Goal: Task Accomplishment & Management: Manage account settings

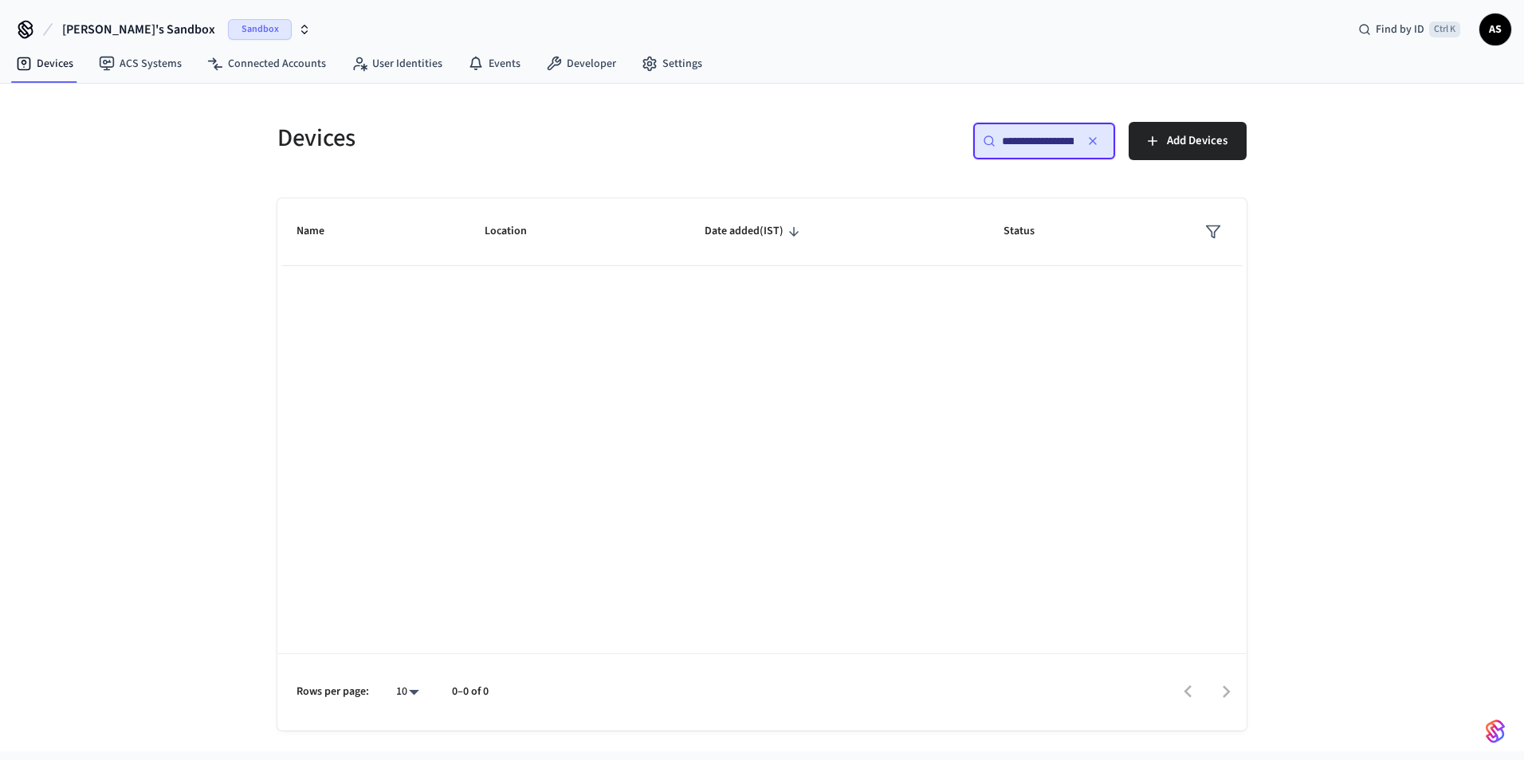
paste input "text"
type input "**********"
click at [102, 34] on span "[PERSON_NAME]'s Sandbox" at bounding box center [138, 29] width 153 height 19
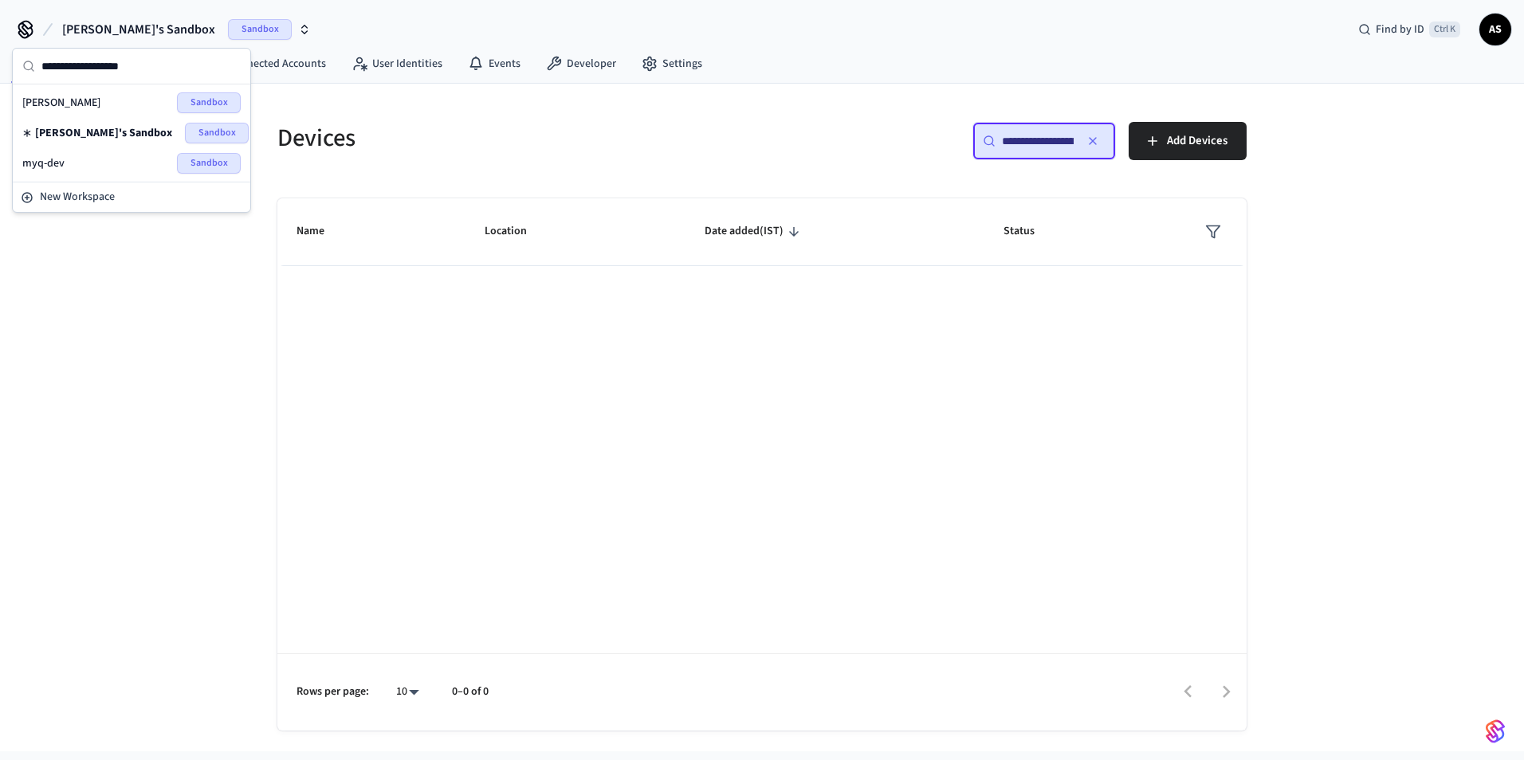
click at [94, 147] on div "[PERSON_NAME]'s Sandbox Sandbox" at bounding box center [131, 133] width 231 height 30
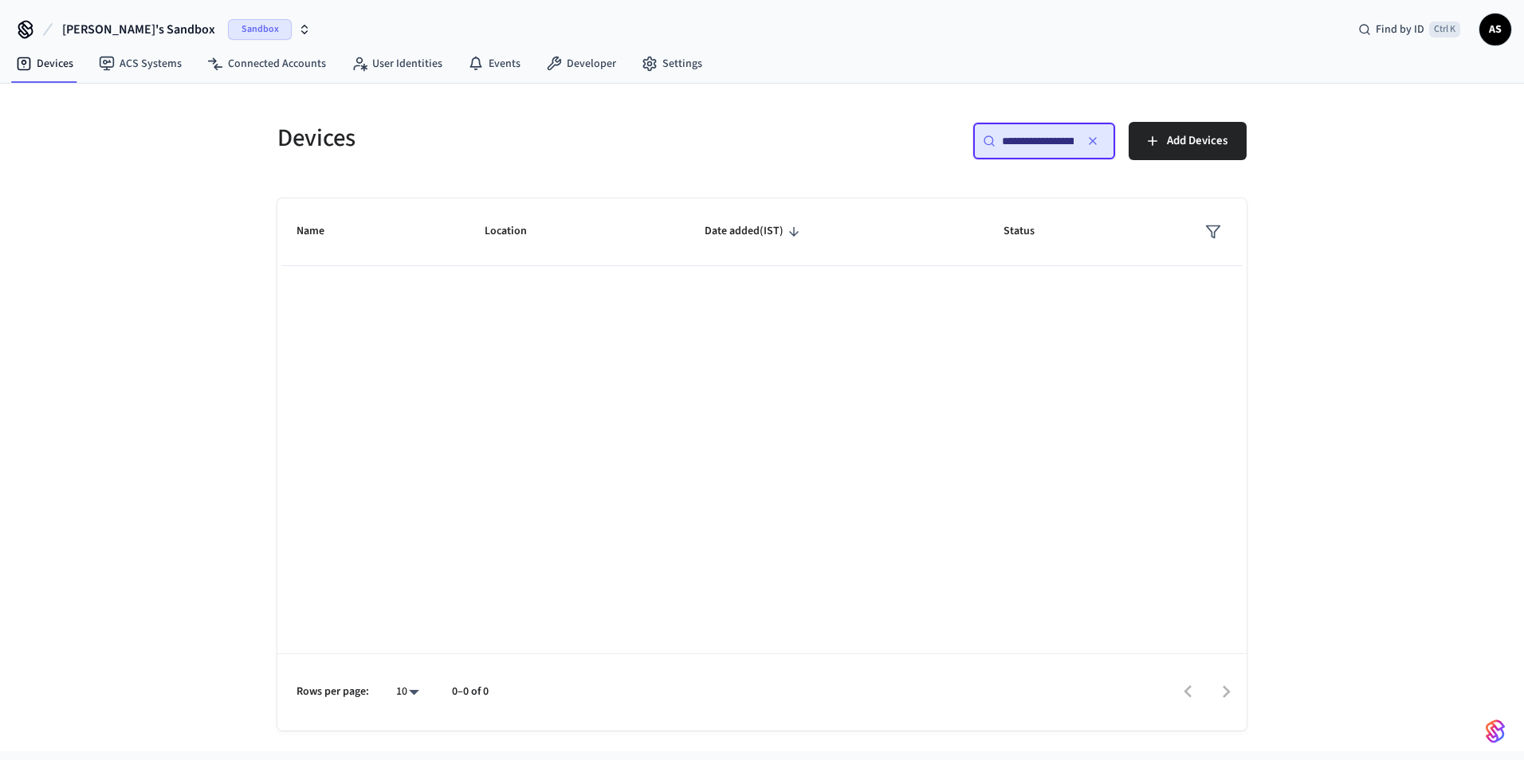
click at [118, 34] on span "[PERSON_NAME]'s Sandbox" at bounding box center [138, 29] width 153 height 19
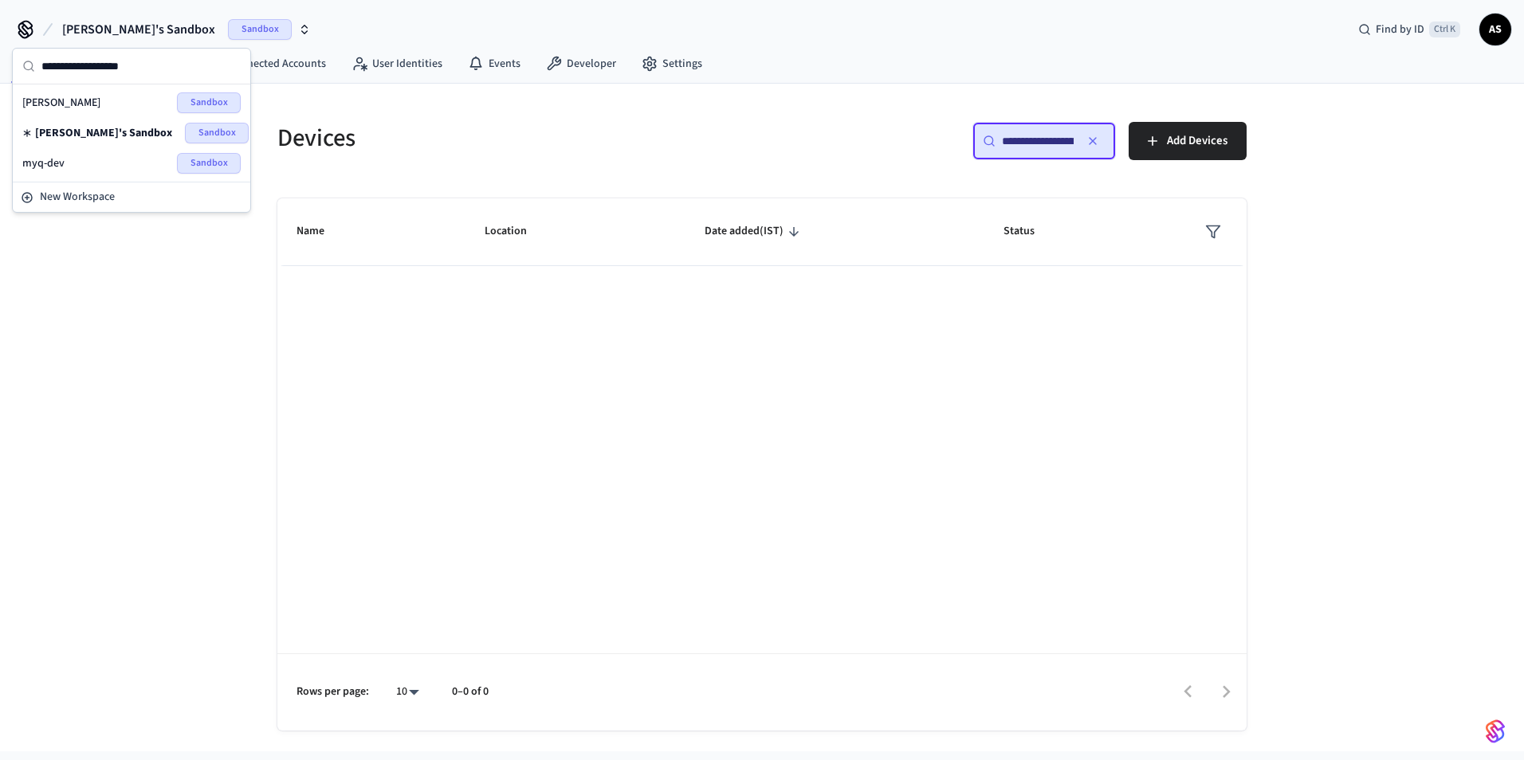
click at [84, 165] on div "myq-dev Sandbox" at bounding box center [131, 163] width 218 height 21
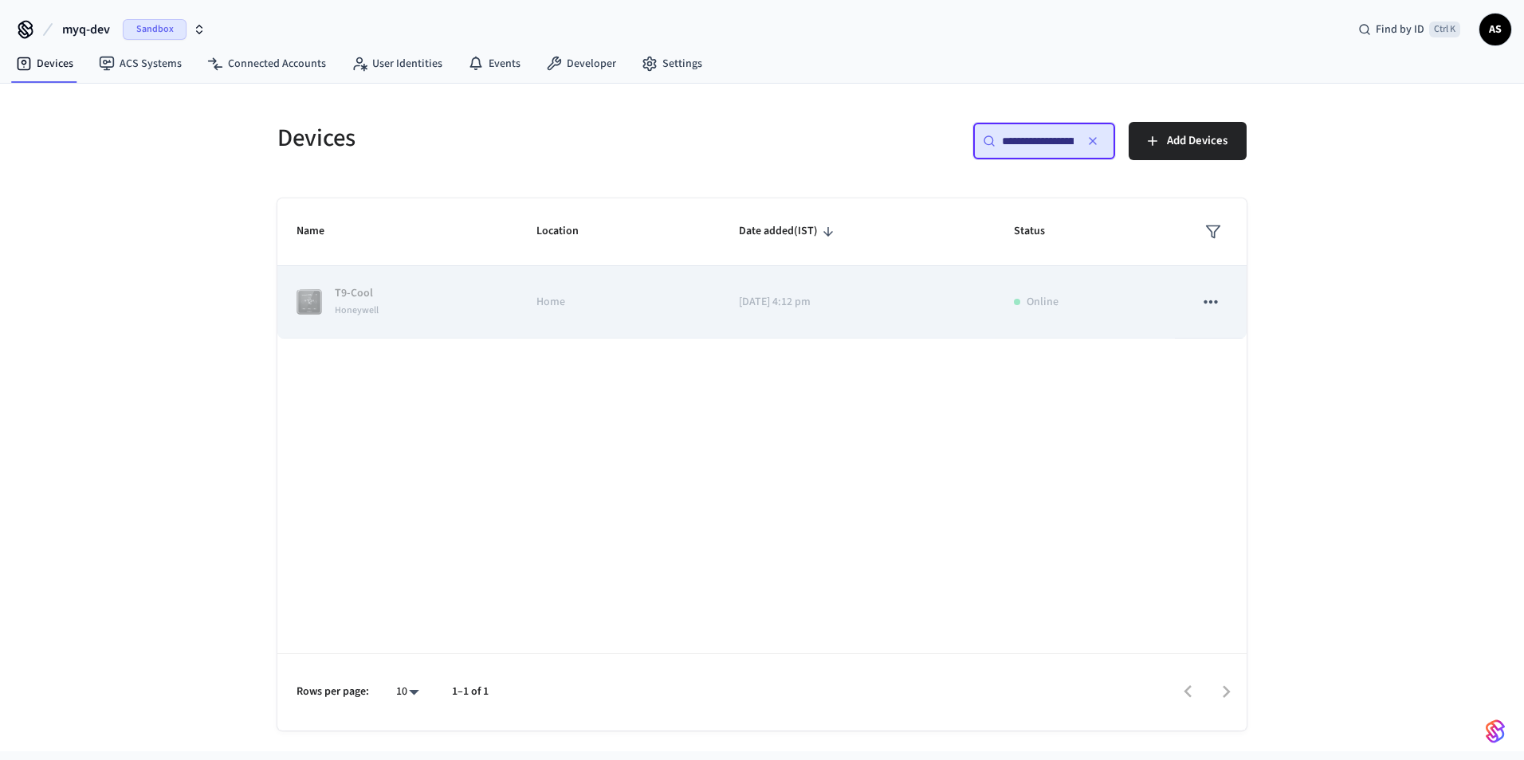
click at [1210, 301] on icon "sticky table" at bounding box center [1210, 301] width 14 height 3
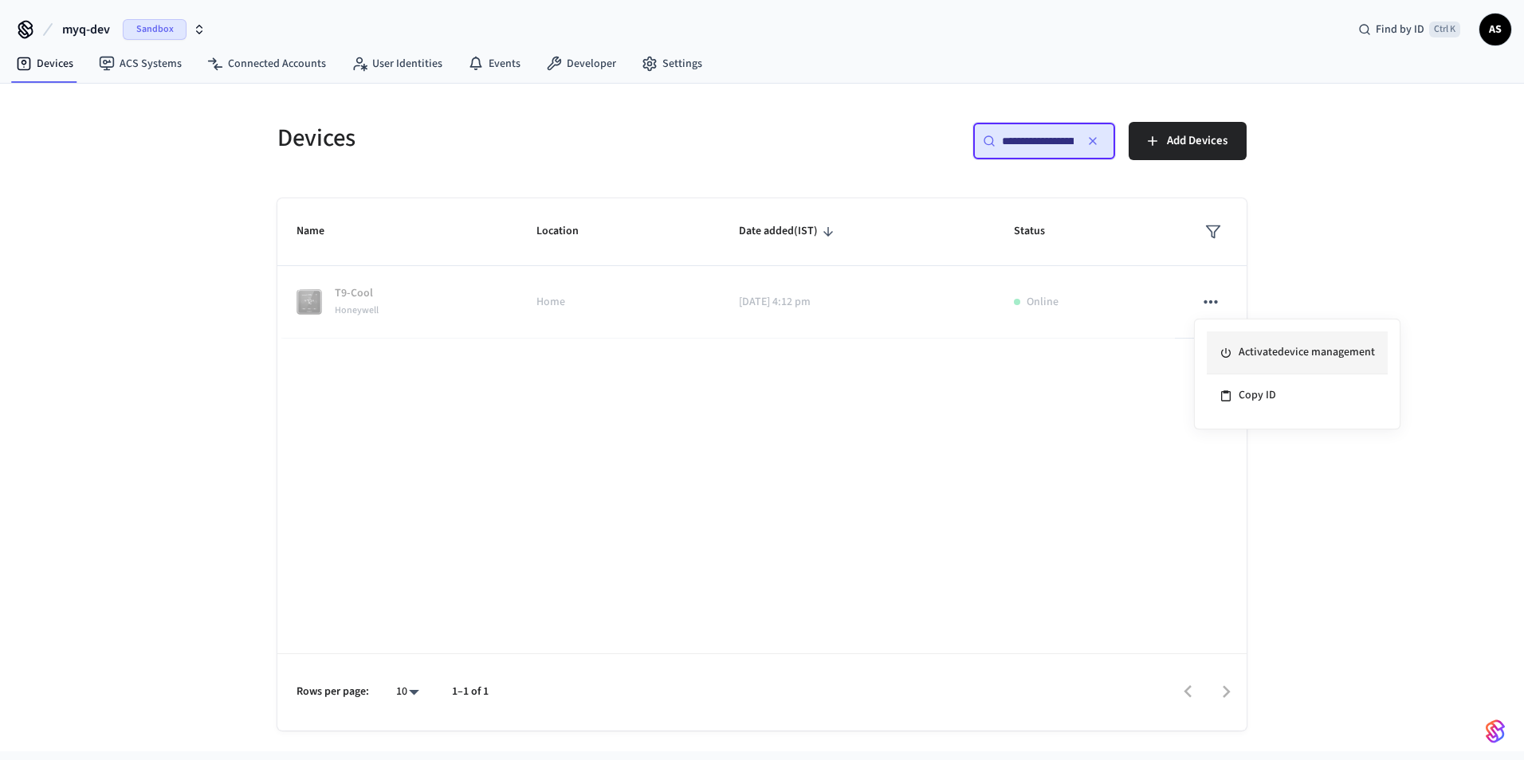
click at [1267, 347] on li "Activate device management" at bounding box center [1296, 353] width 181 height 43
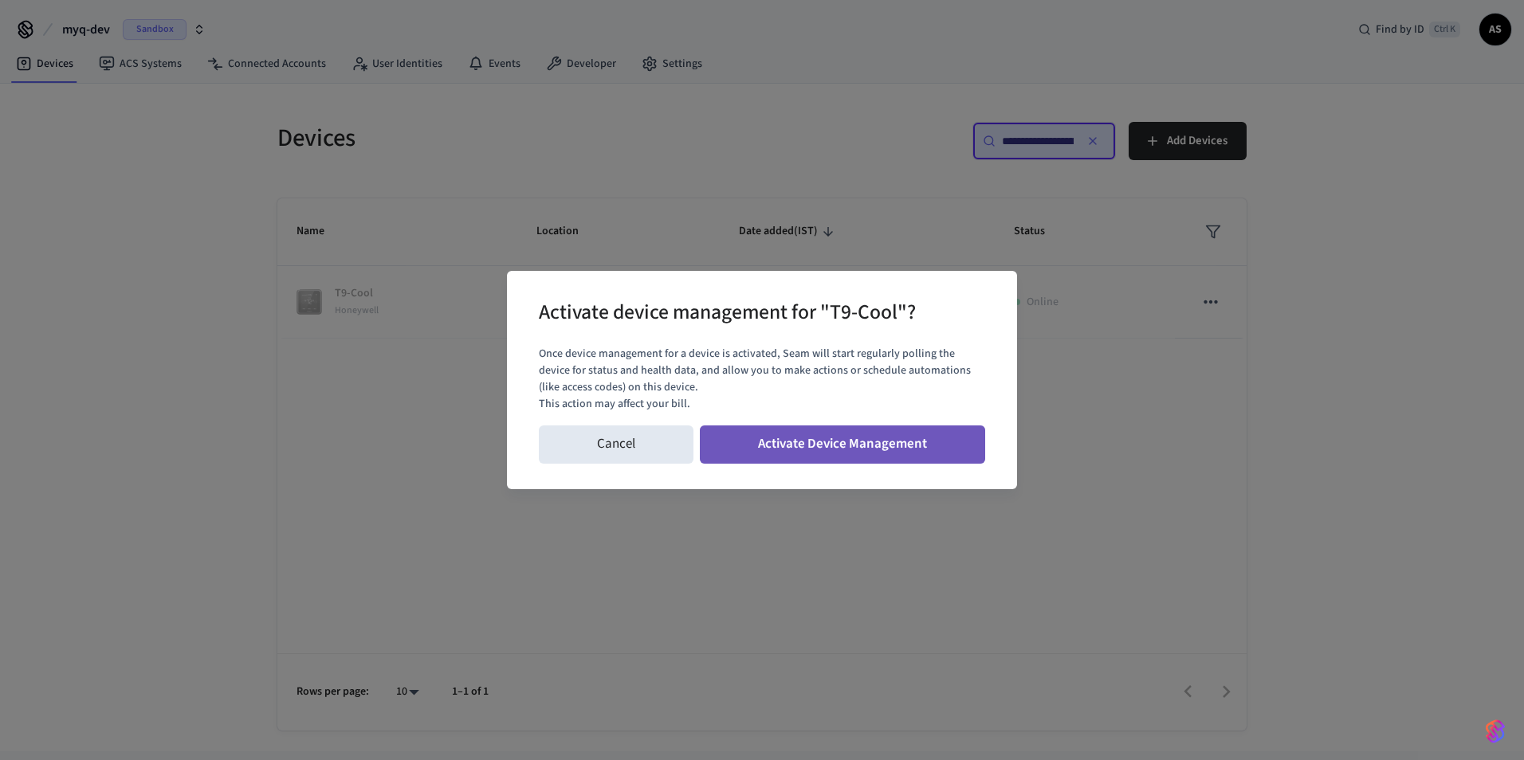
click at [963, 437] on button "Activate Device Management" at bounding box center [842, 445] width 285 height 38
